Goal: Information Seeking & Learning: Learn about a topic

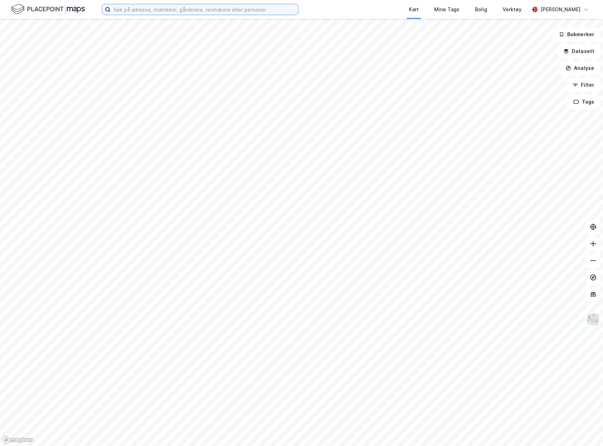
click at [225, 12] on input at bounding box center [204, 9] width 187 height 11
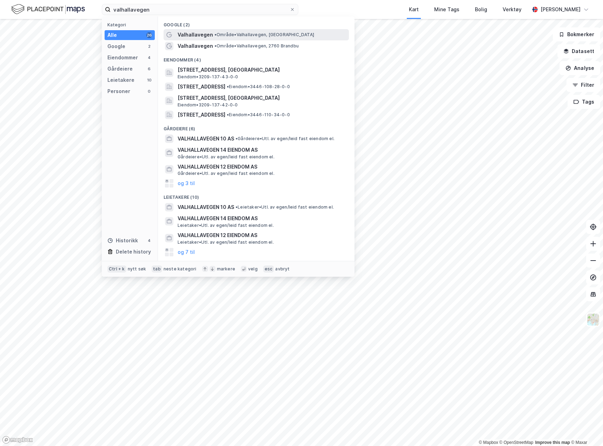
click at [220, 33] on span "• Område • Valhallavegen, [GEOGRAPHIC_DATA]" at bounding box center [264, 35] width 100 height 6
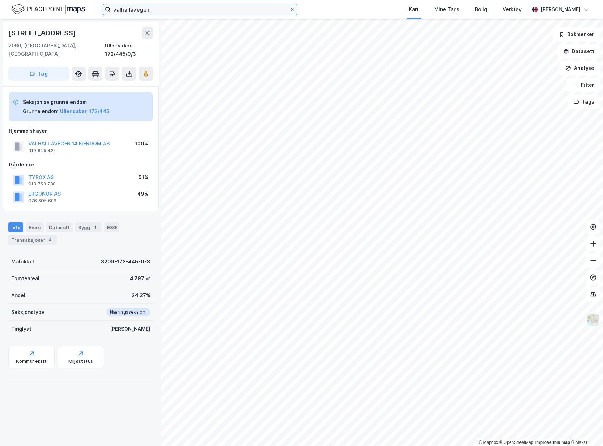
click at [182, 8] on input "valhallavegen" at bounding box center [200, 9] width 179 height 11
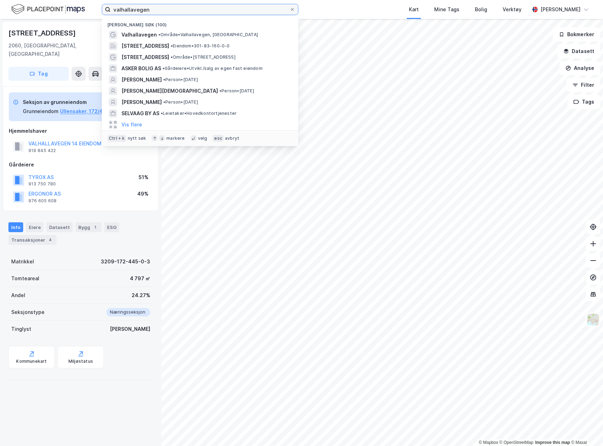
click at [182, 8] on input "valhallavegen" at bounding box center [200, 9] width 179 height 11
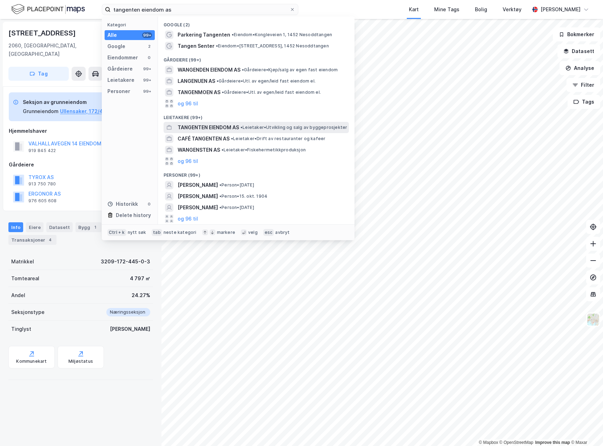
click at [219, 129] on span "TANGENTEN EIENDOM AS" at bounding box center [208, 127] width 61 height 8
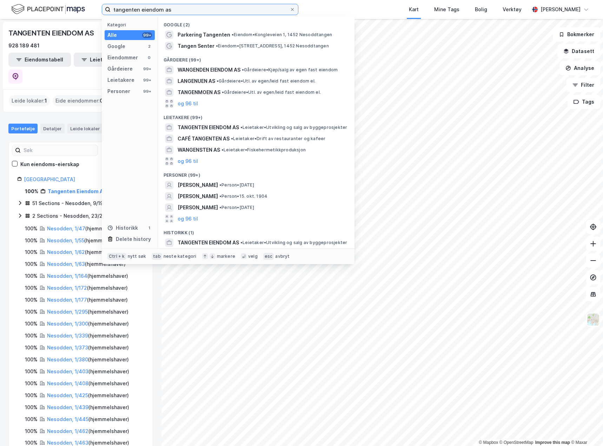
click at [194, 6] on input "tangenten eiendom as" at bounding box center [200, 9] width 179 height 11
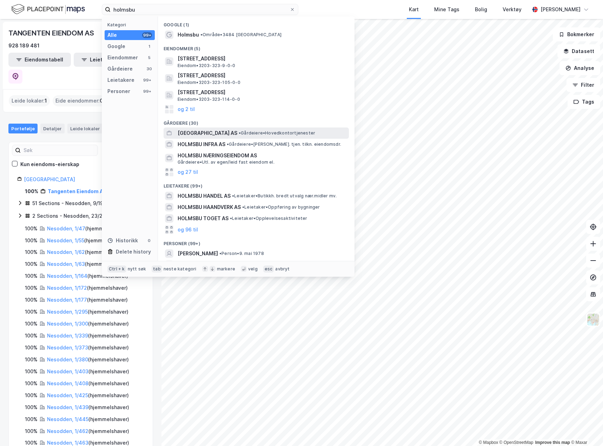
click at [215, 135] on span "[GEOGRAPHIC_DATA] AS" at bounding box center [208, 133] width 60 height 8
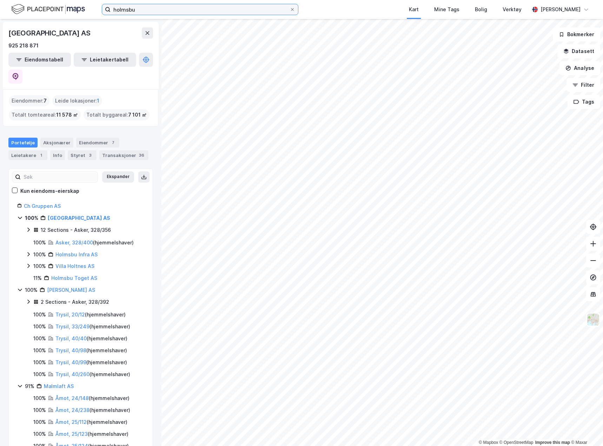
click at [153, 13] on input "holmsbu" at bounding box center [200, 9] width 179 height 11
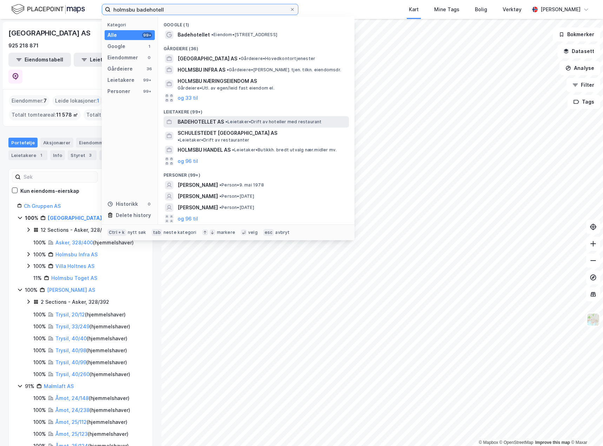
type input "holmsbu badehotell"
click at [238, 120] on span "• Leietaker • Drift av hoteller med restaurant" at bounding box center [273, 122] width 96 height 6
